Goal: Information Seeking & Learning: Learn about a topic

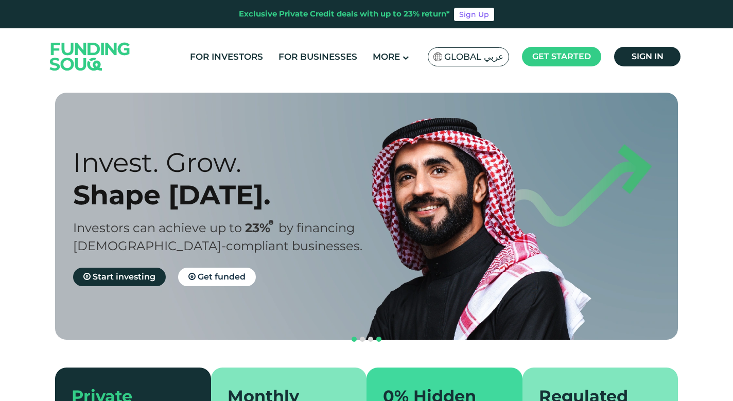
click at [378, 337] on span "navigation" at bounding box center [378, 339] width 5 height 5
click at [380, 337] on span "navigation" at bounding box center [378, 339] width 5 height 5
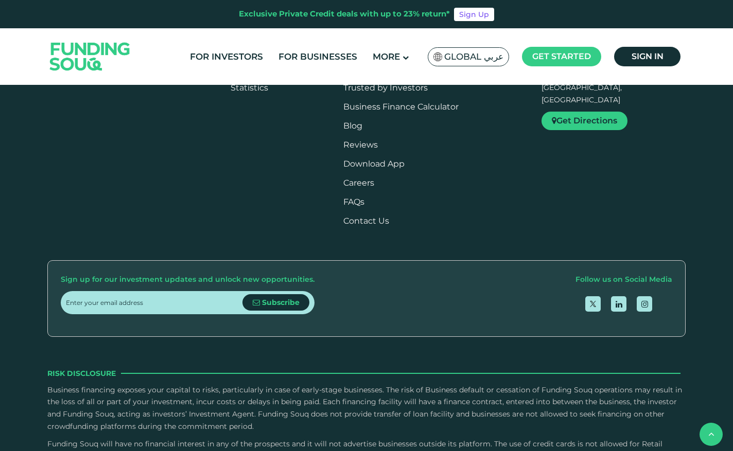
scroll to position [1176, 0]
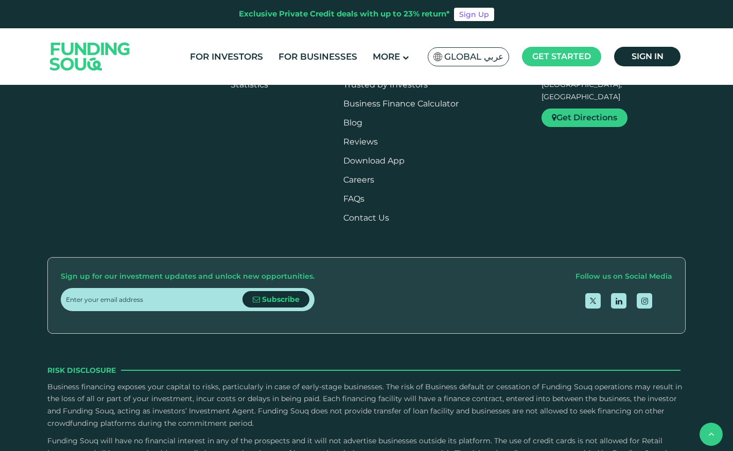
type tc-range-slider "4"
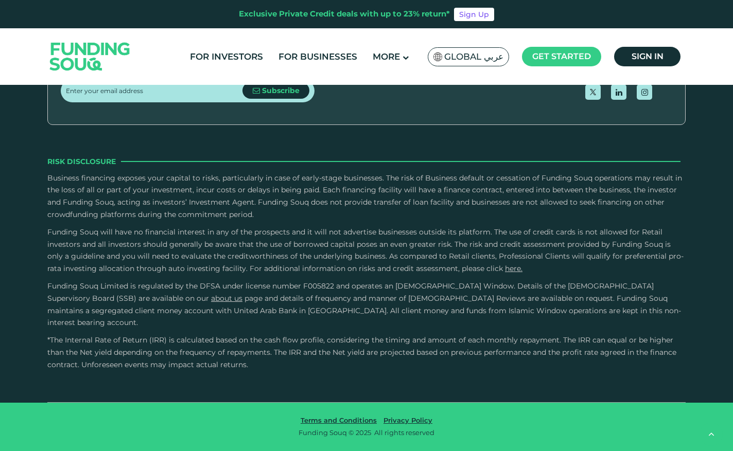
scroll to position [2119, 0]
drag, startPoint x: 402, startPoint y: 197, endPoint x: 260, endPoint y: 200, distance: 142.1
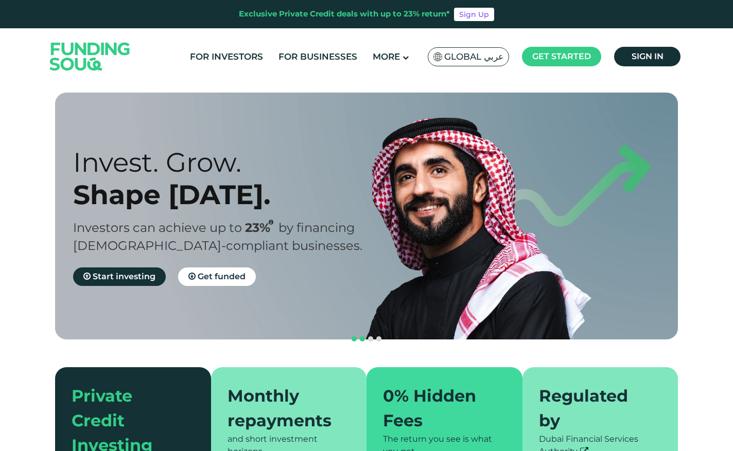
click at [361, 337] on span "navigation" at bounding box center [362, 339] width 5 height 5
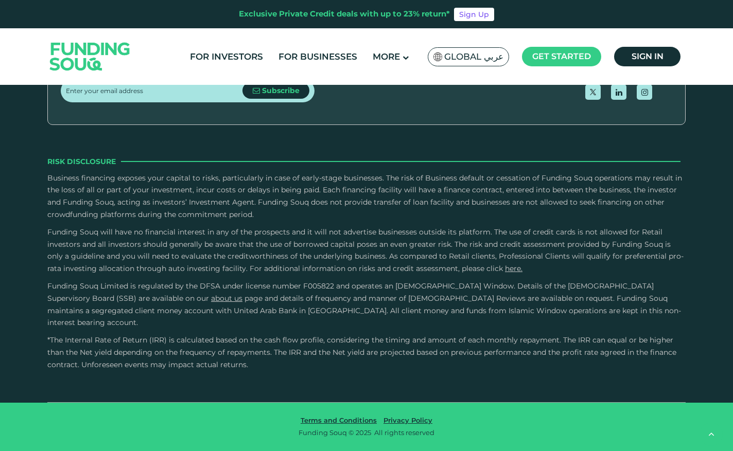
click at [373, 314] on span "and details of frequency and manner of [DEMOGRAPHIC_DATA] Reviews are available…" at bounding box center [364, 311] width 634 height 34
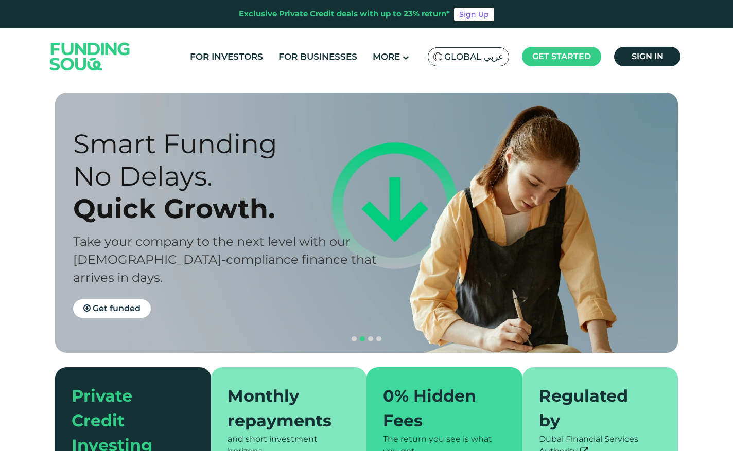
type tc-range-slider "4"
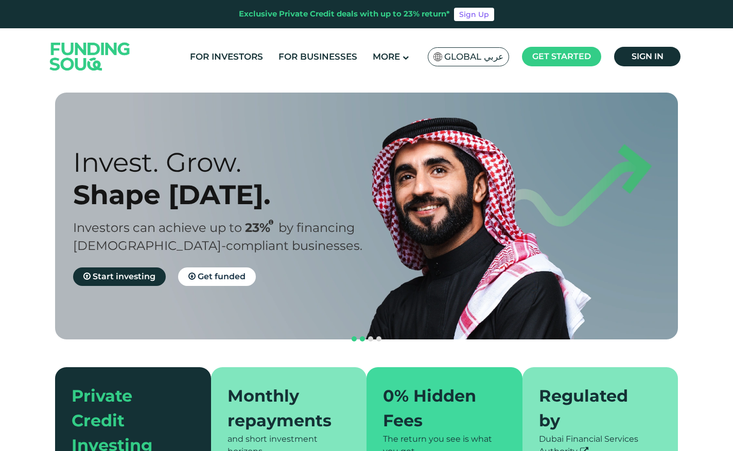
click at [362, 337] on span "navigation" at bounding box center [362, 339] width 5 height 5
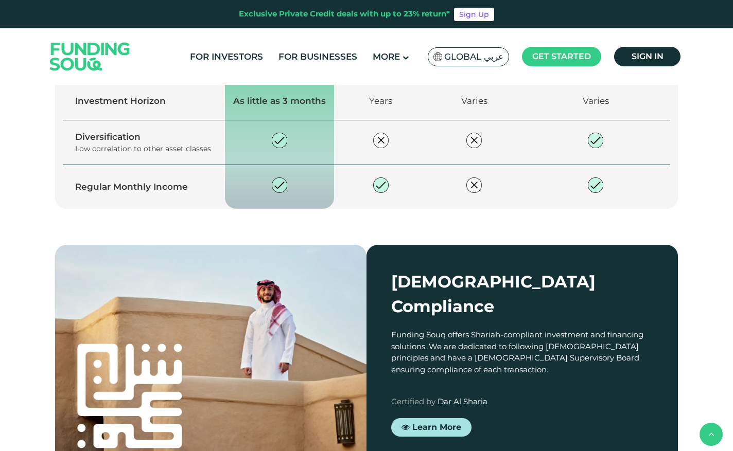
scroll to position [668, 0]
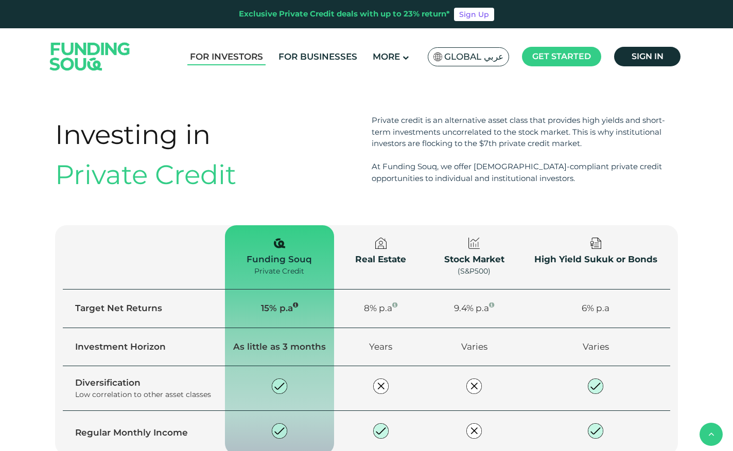
click at [241, 52] on link "For Investors" at bounding box center [226, 56] width 78 height 17
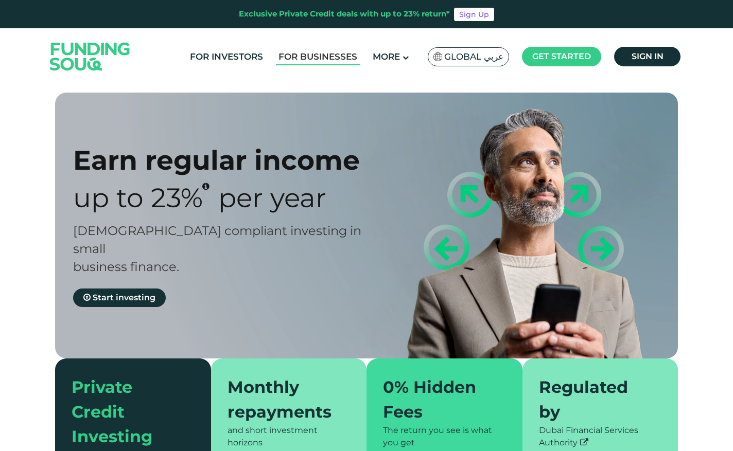
click at [320, 64] on link "For Businesses" at bounding box center [318, 56] width 84 height 17
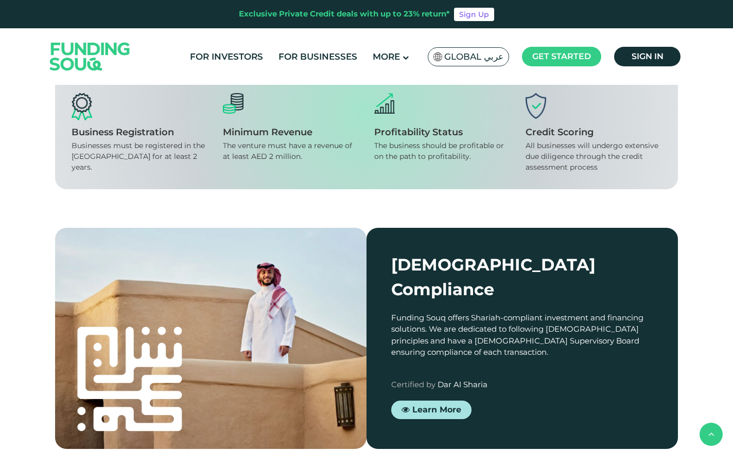
scroll to position [853, 0]
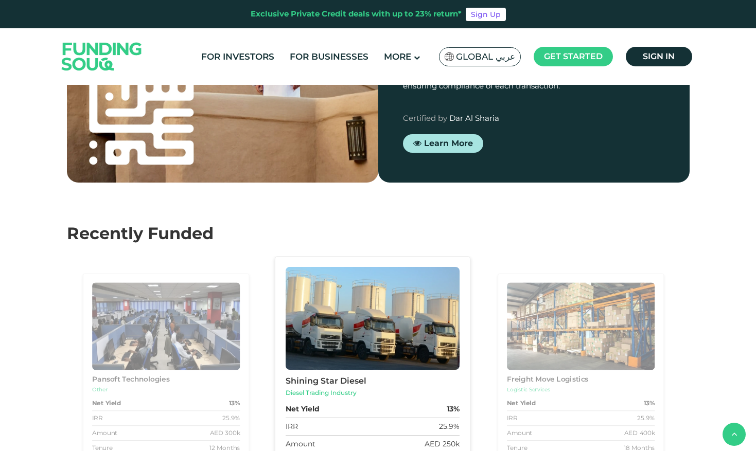
scroll to position [1120, 0]
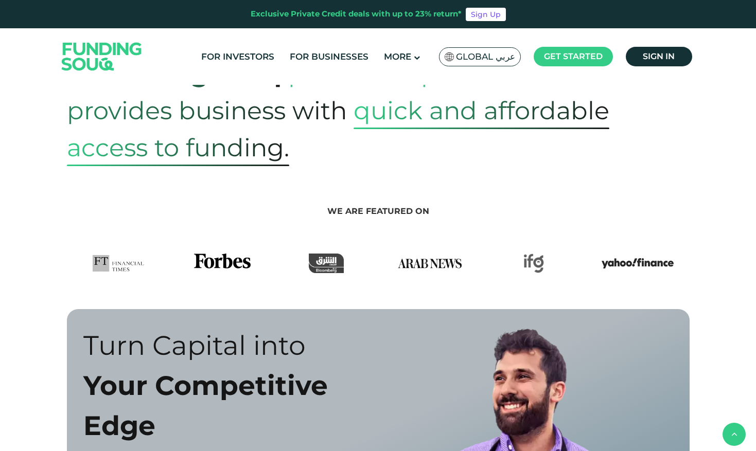
scroll to position [439, 0]
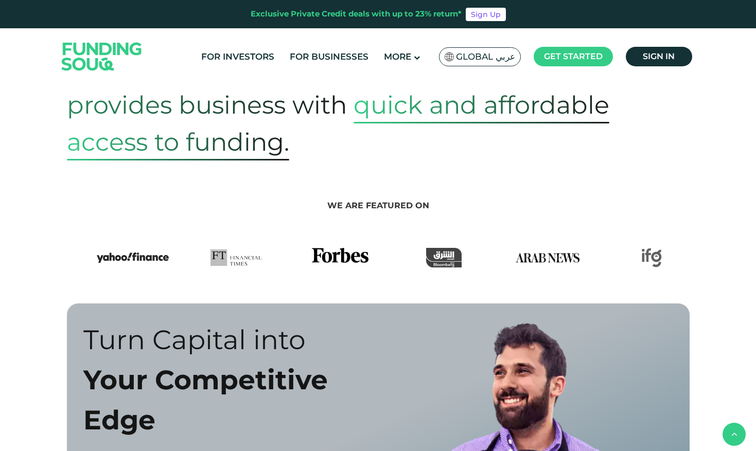
drag, startPoint x: 290, startPoint y: 258, endPoint x: 426, endPoint y: 241, distance: 136.9
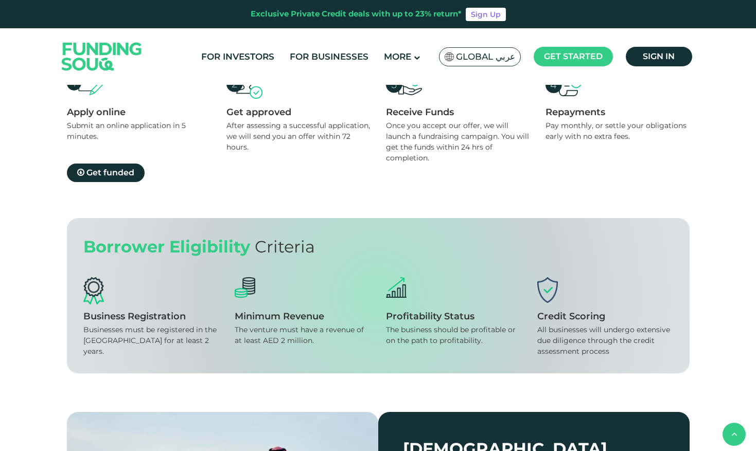
scroll to position [1052, 0]
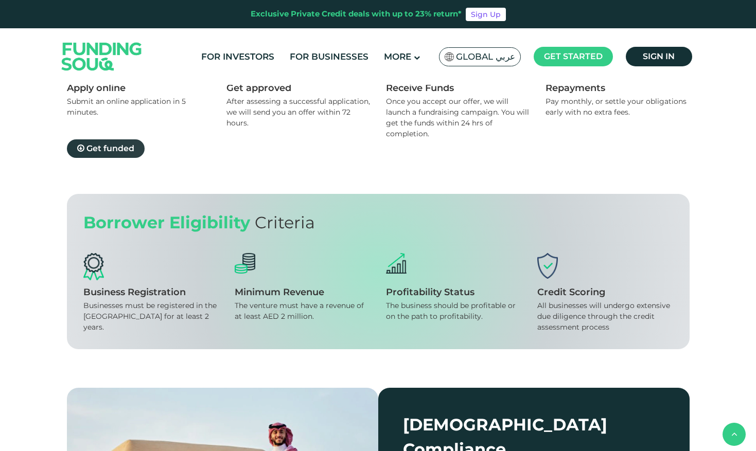
click at [98, 154] on link "Get funded" at bounding box center [106, 148] width 78 height 19
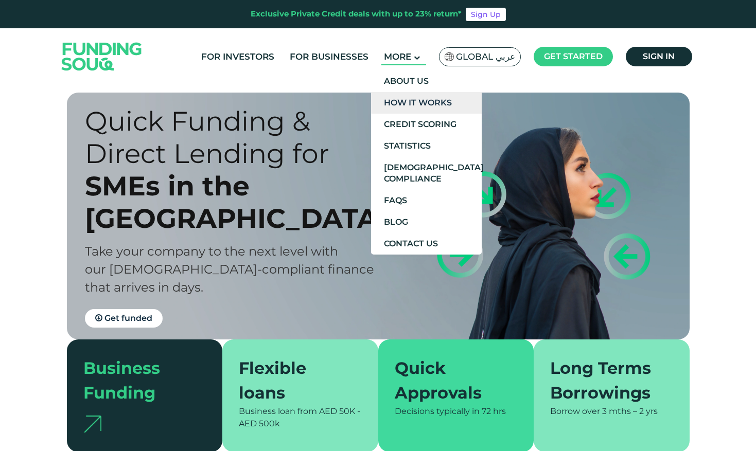
click at [416, 97] on link "How It Works" at bounding box center [426, 103] width 111 height 22
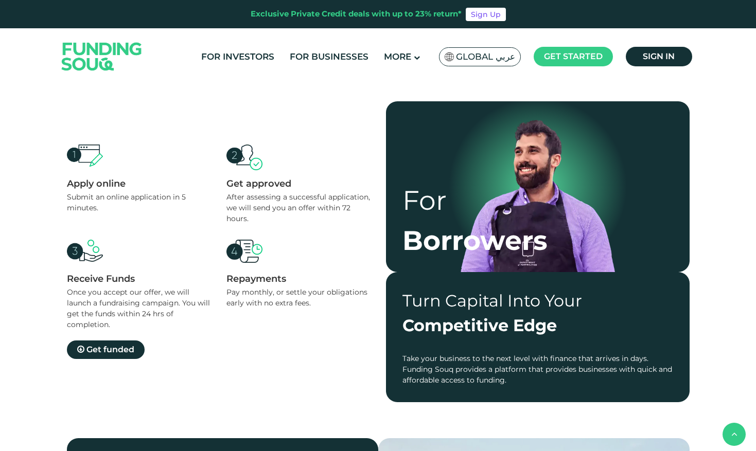
scroll to position [654, 0]
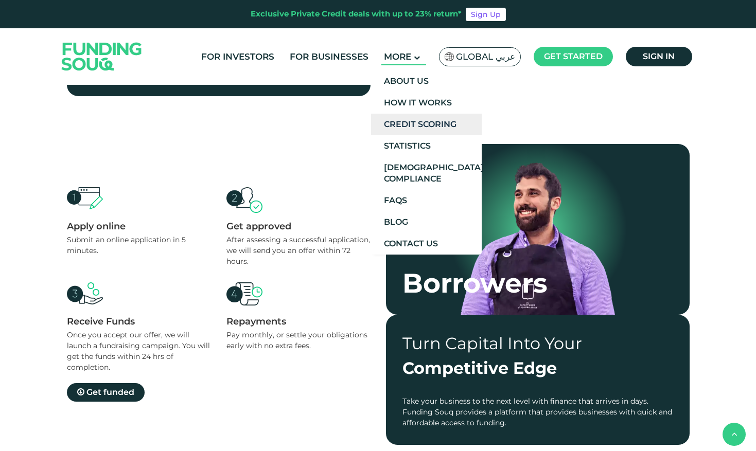
click at [406, 123] on link "Credit Scoring" at bounding box center [426, 125] width 111 height 22
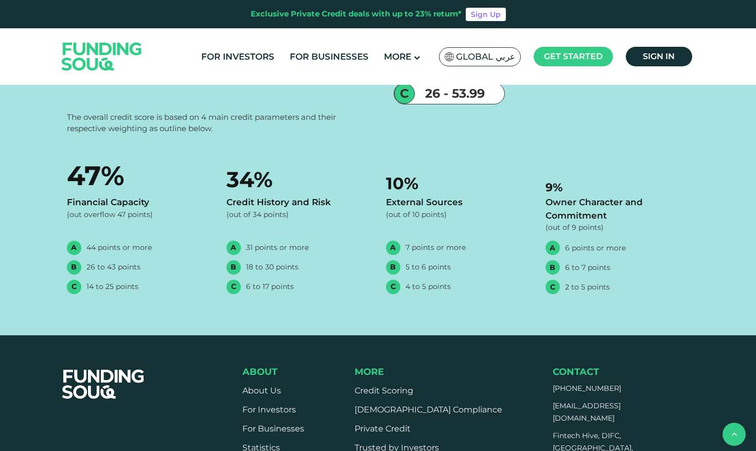
scroll to position [726, 0]
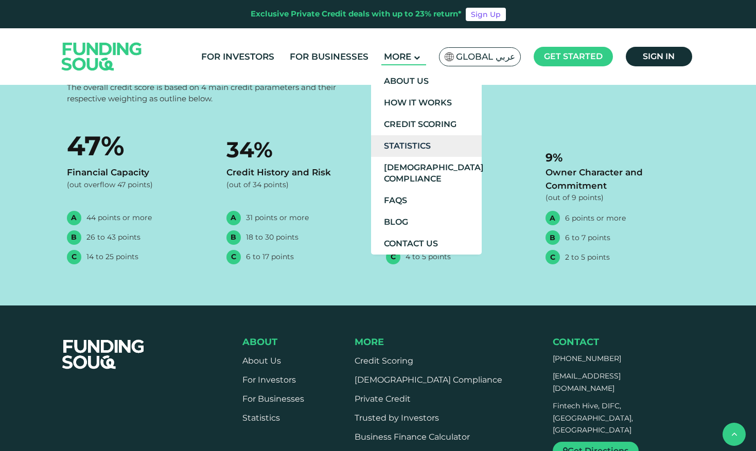
click at [408, 137] on link "Statistics" at bounding box center [426, 146] width 111 height 22
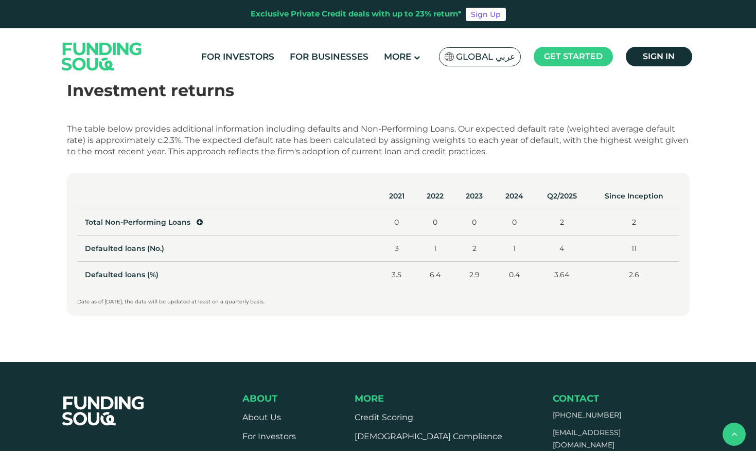
scroll to position [481, 0]
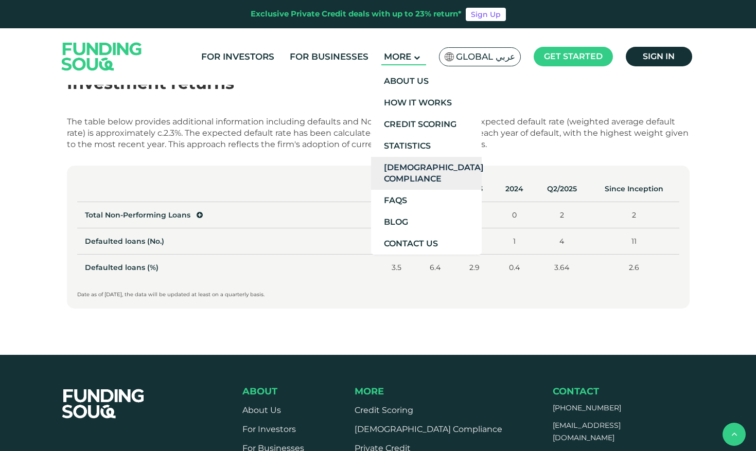
click at [406, 167] on link "[DEMOGRAPHIC_DATA] Compliance" at bounding box center [426, 173] width 111 height 33
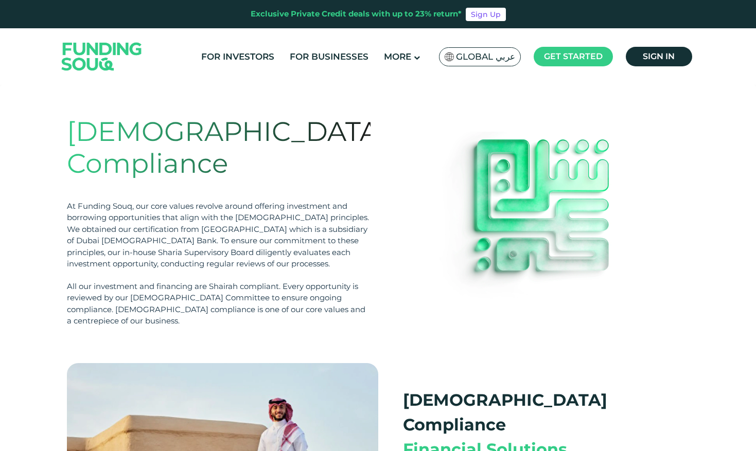
click at [341, 201] on div "At Funding Souq, our core values revolve around offering investment and borrowi…" at bounding box center [219, 235] width 304 height 69
